Goal: Use online tool/utility: Utilize a website feature to perform a specific function

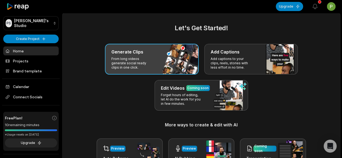
click at [176, 60] on div "Generate Clips From long videos generate social ready clips in one click." at bounding box center [152, 59] width 94 height 31
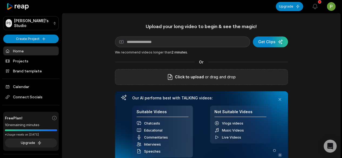
click at [185, 74] on span "Click to upload" at bounding box center [189, 77] width 29 height 6
click at [0, 0] on input "Click to upload" at bounding box center [0, 0] width 0 height 0
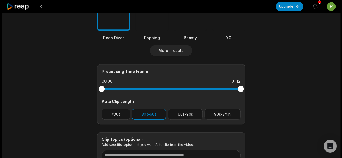
scroll to position [187, 0]
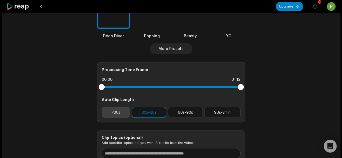
click at [119, 110] on button "<30s" at bounding box center [116, 112] width 29 height 11
click at [150, 116] on button "30s-60s" at bounding box center [149, 112] width 35 height 11
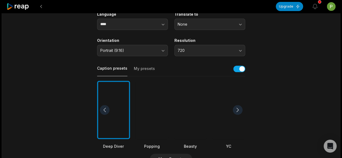
scroll to position [9, 0]
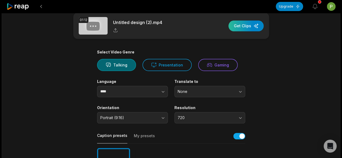
click at [246, 27] on div "button" at bounding box center [246, 26] width 35 height 11
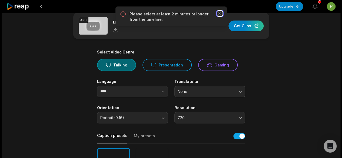
click at [219, 12] on icon "button" at bounding box center [219, 13] width 5 height 5
